Goal: Task Accomplishment & Management: Manage account settings

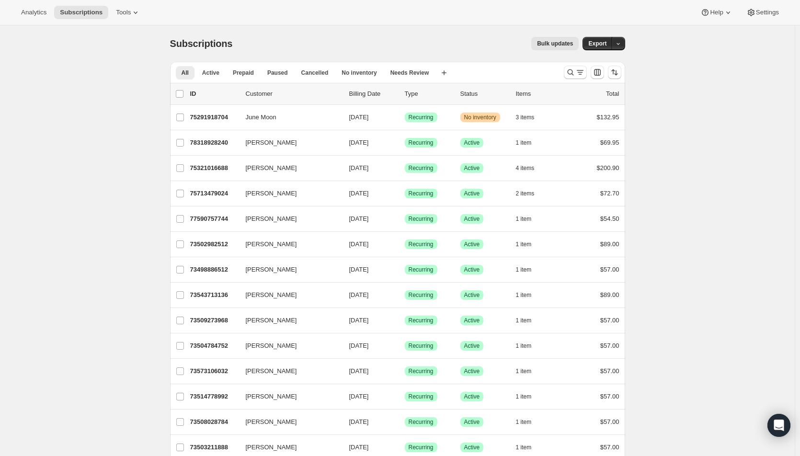
click at [579, 73] on icon "Search and filter results" at bounding box center [580, 73] width 10 height 10
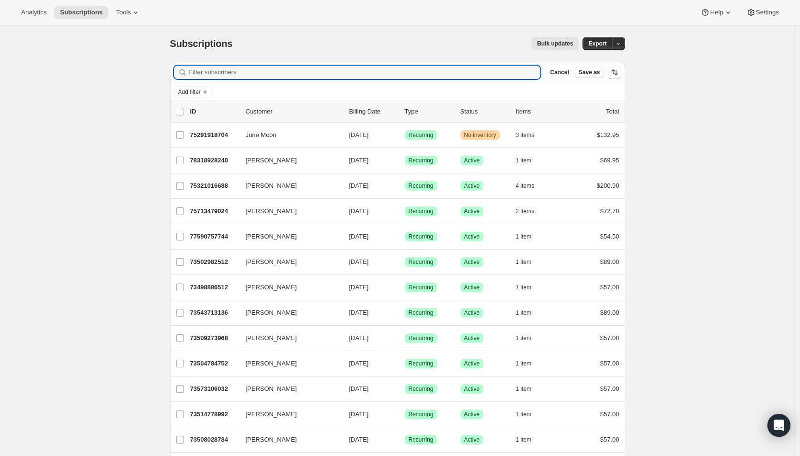
click at [317, 74] on input "Filter subscribers" at bounding box center [365, 72] width 352 height 13
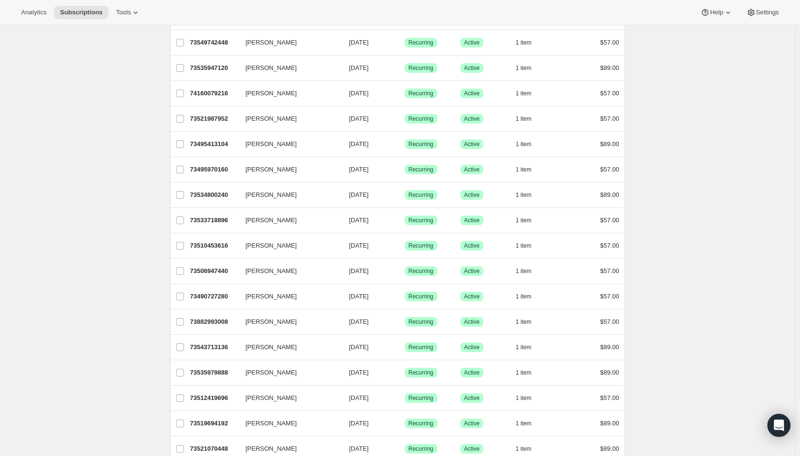
scroll to position [287, 0]
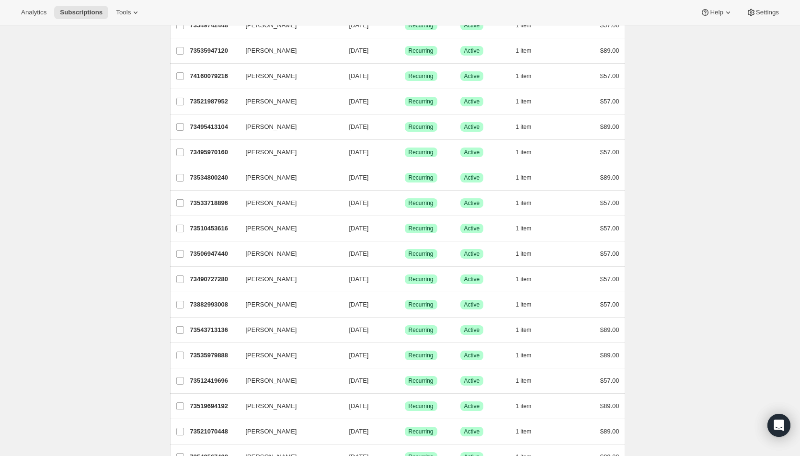
type input "lor"
click at [369, 331] on span "[DATE]" at bounding box center [359, 329] width 20 height 7
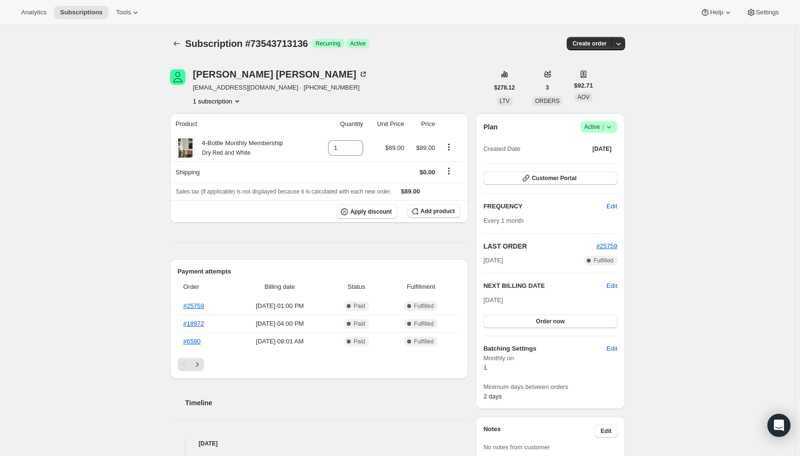
click at [615, 285] on span "Edit" at bounding box center [612, 286] width 11 height 10
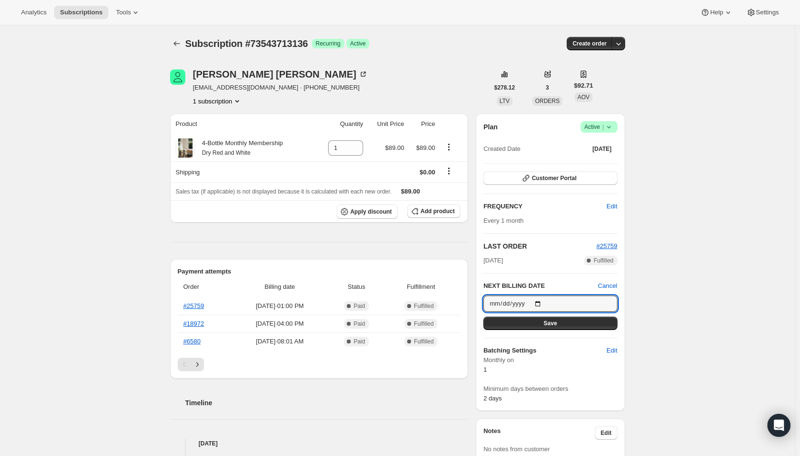
click at [544, 303] on input "[DATE]" at bounding box center [550, 304] width 134 height 16
type input "[DATE]"
click at [538, 324] on button "Save" at bounding box center [550, 323] width 134 height 13
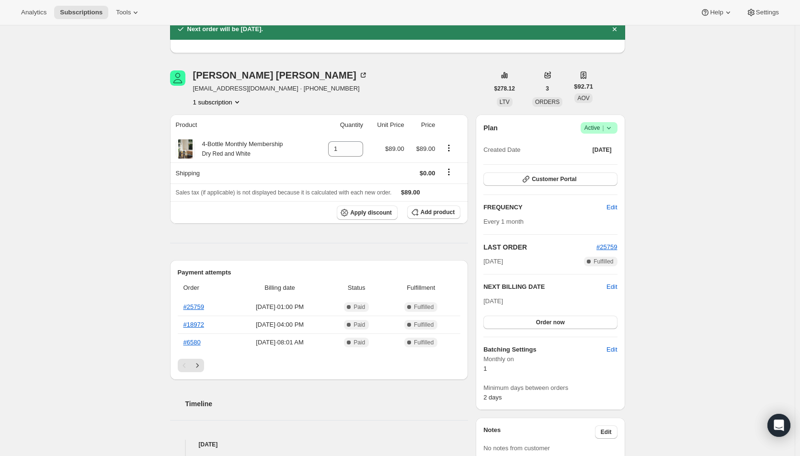
scroll to position [96, 0]
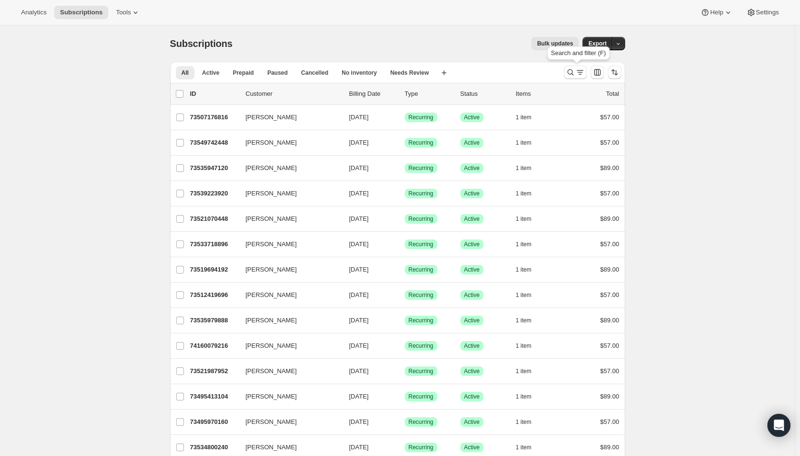
click at [572, 72] on icon "Search and filter results" at bounding box center [571, 73] width 10 height 10
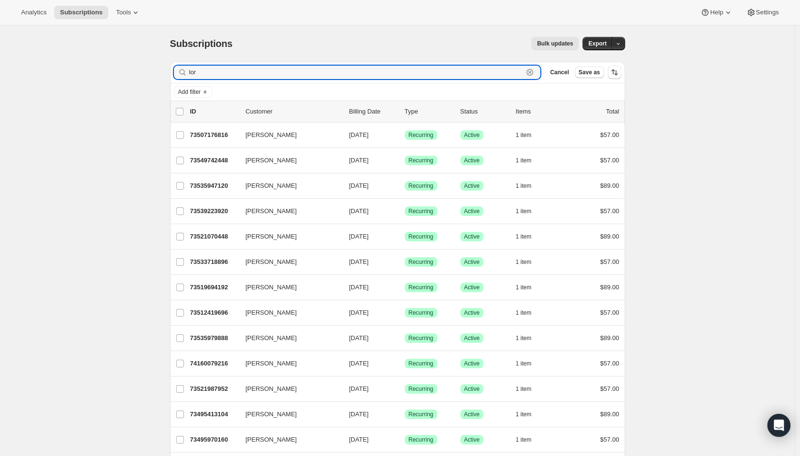
drag, startPoint x: 242, startPoint y: 72, endPoint x: 184, endPoint y: 67, distance: 57.7
click at [184, 67] on div "lor Clear" at bounding box center [357, 72] width 367 height 13
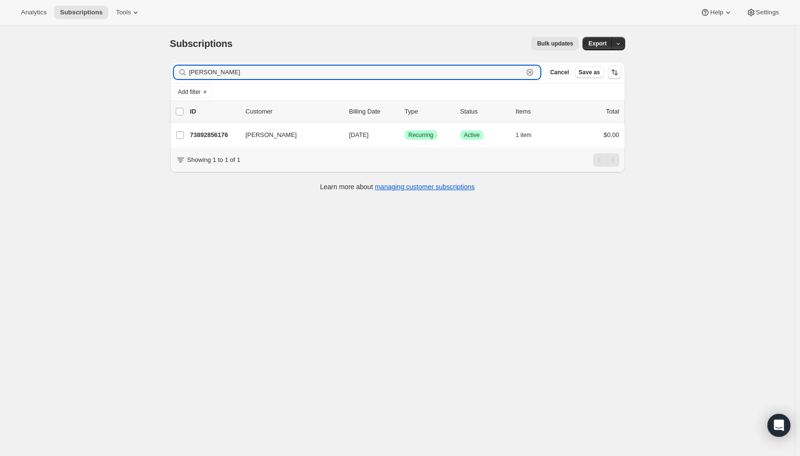
type input "[PERSON_NAME]"
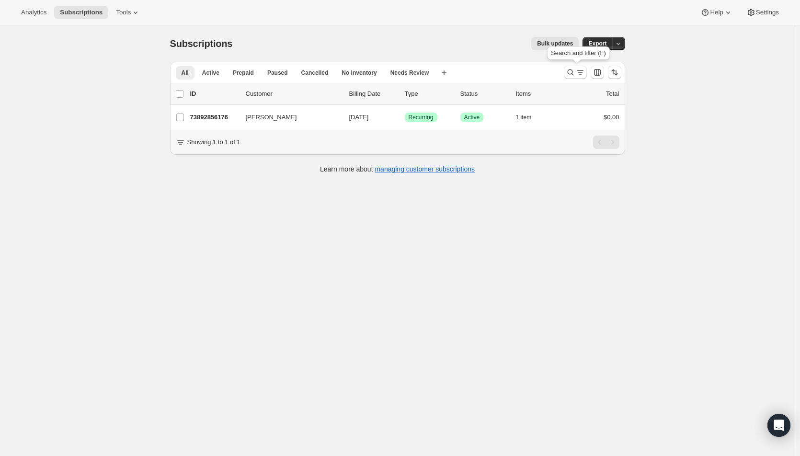
click at [575, 70] on icon "Search and filter results" at bounding box center [571, 73] width 10 height 10
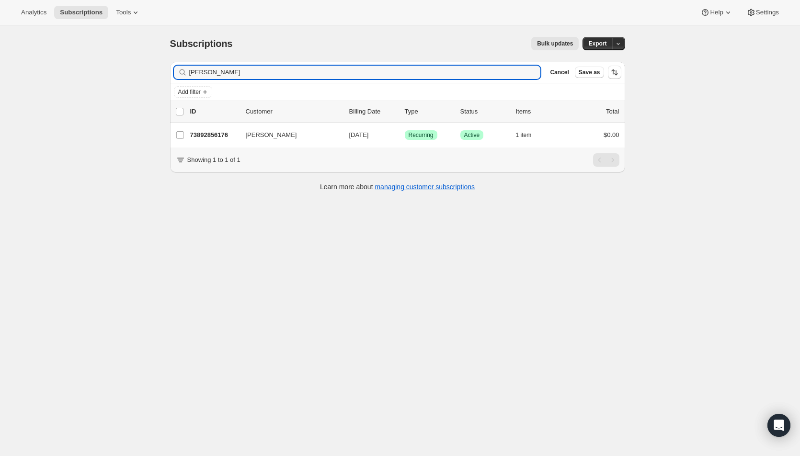
drag, startPoint x: 249, startPoint y: 70, endPoint x: 172, endPoint y: 67, distance: 77.2
click at [172, 67] on div "Filter subscribers [PERSON_NAME] Clear Cancel Save as" at bounding box center [397, 72] width 455 height 21
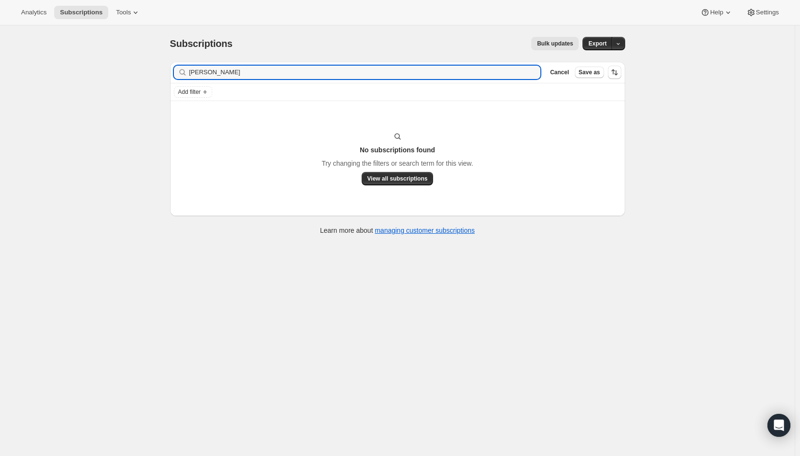
click at [227, 68] on input "[PERSON_NAME]" at bounding box center [365, 72] width 352 height 13
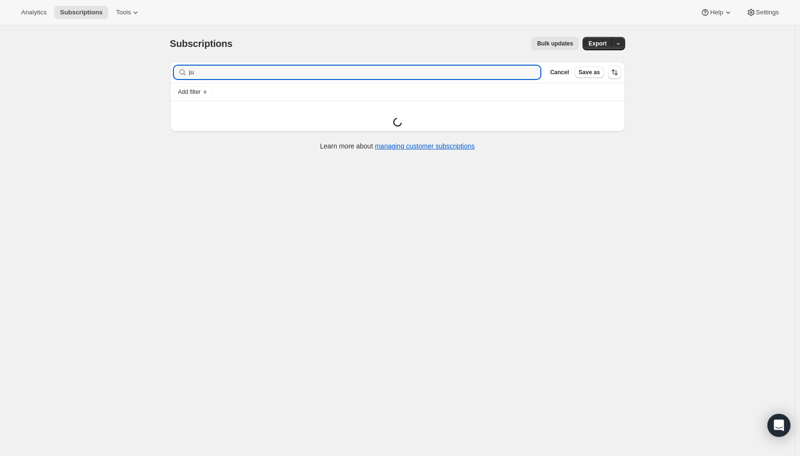
type input "j"
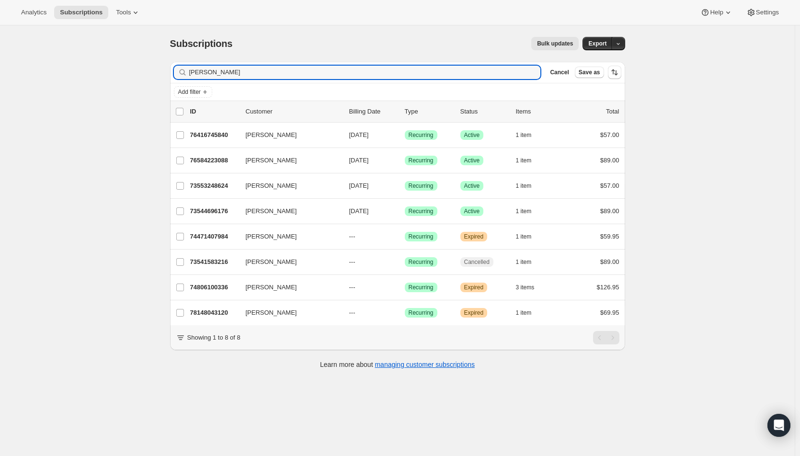
type input "[PERSON_NAME]"
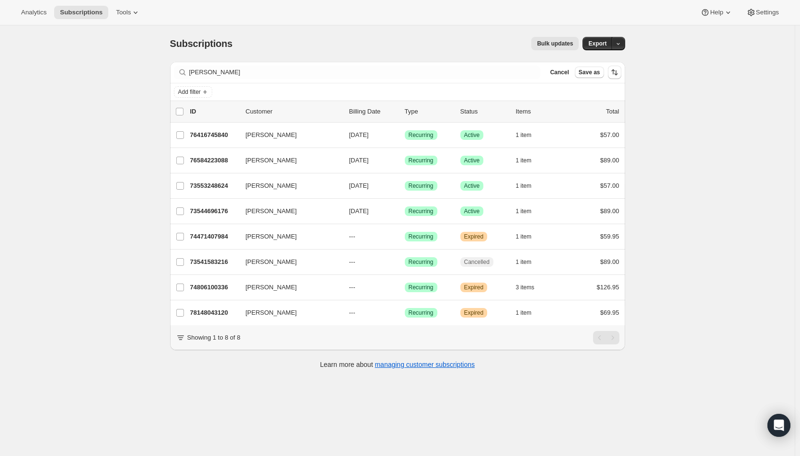
click at [366, 184] on span "[DATE]" at bounding box center [359, 185] width 20 height 7
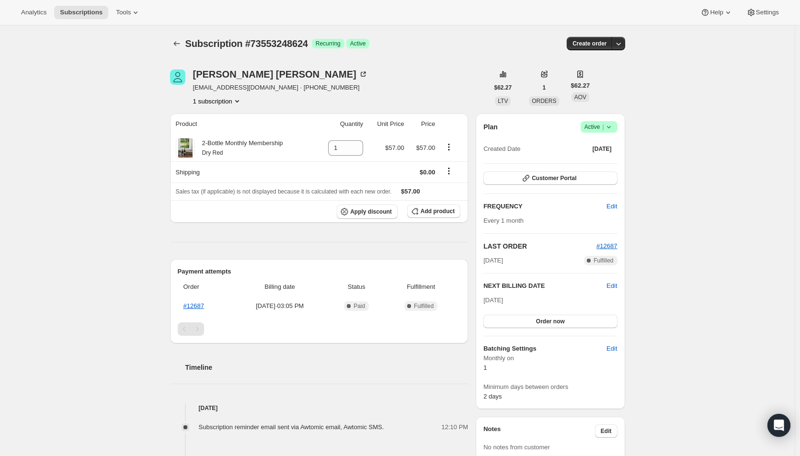
click at [244, 75] on div "[PERSON_NAME]" at bounding box center [280, 74] width 175 height 10
click at [16, 251] on div "Subscription #73553248624. This page is ready Subscription #73553248624 Success…" at bounding box center [397, 401] width 795 height 753
click at [176, 45] on icon "Subscriptions" at bounding box center [177, 44] width 10 height 10
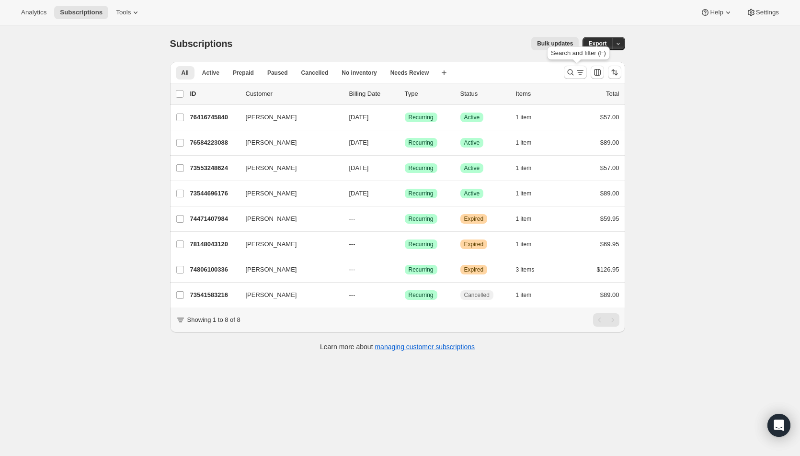
click at [577, 71] on icon "Search and filter results" at bounding box center [580, 73] width 10 height 10
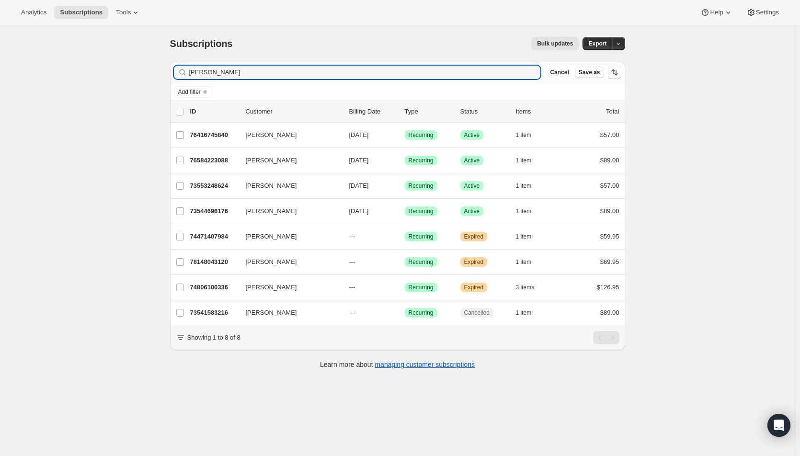
drag, startPoint x: 240, startPoint y: 73, endPoint x: 182, endPoint y: 69, distance: 58.6
click at [182, 69] on div "[PERSON_NAME]" at bounding box center [357, 72] width 367 height 13
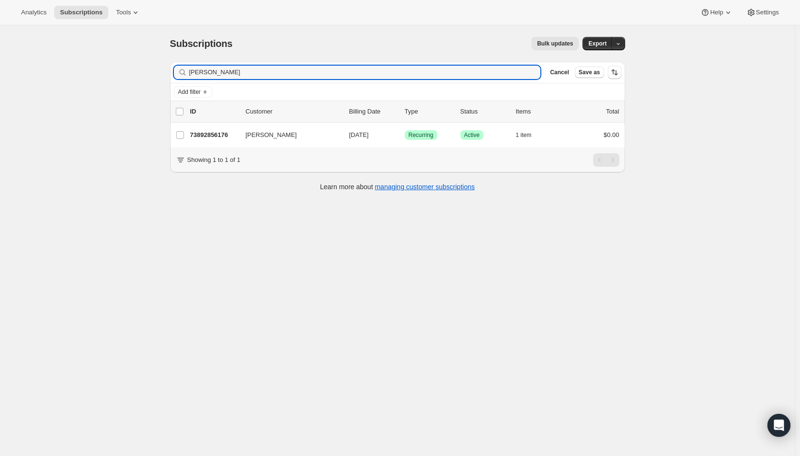
type input "[PERSON_NAME]"
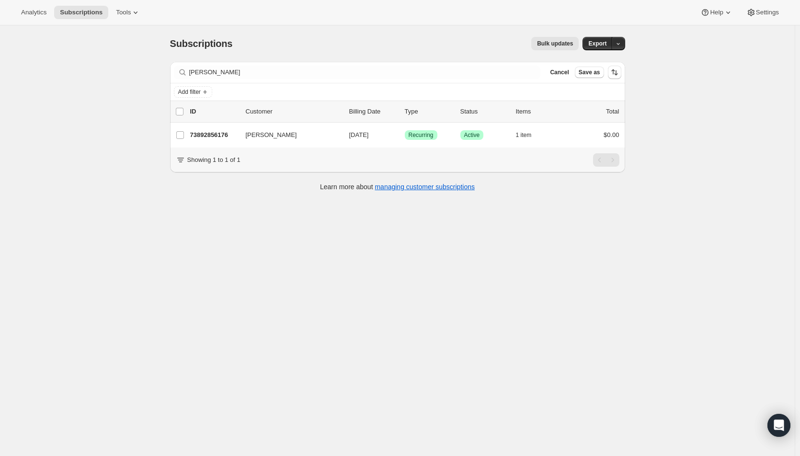
click at [369, 132] on span "[DATE]" at bounding box center [359, 134] width 20 height 7
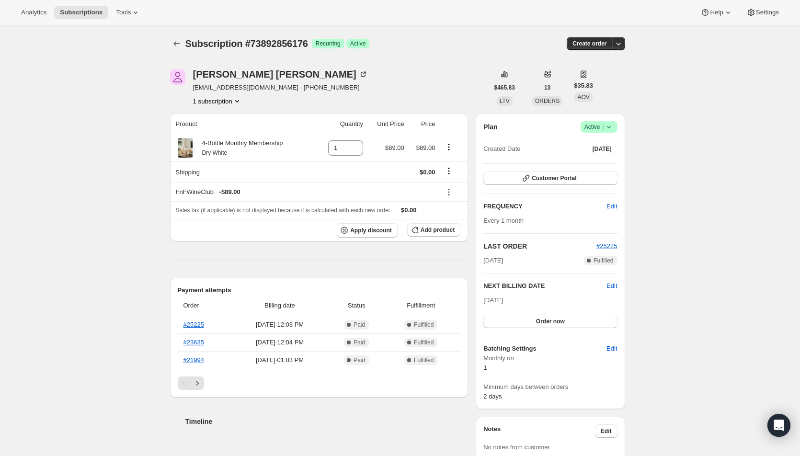
click at [208, 73] on div "[PERSON_NAME]" at bounding box center [280, 74] width 175 height 10
